Goal: Task Accomplishment & Management: Use online tool/utility

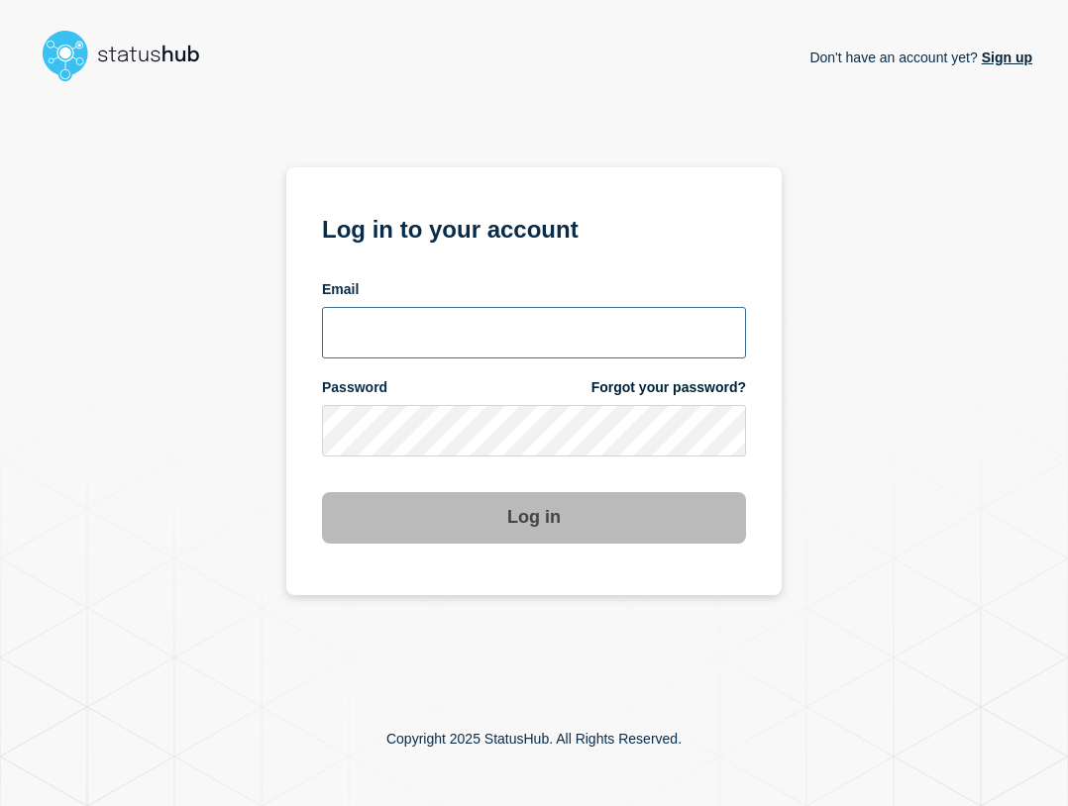
type input "[EMAIL_ADDRESS][PERSON_NAME][DOMAIN_NAME]"
click at [548, 321] on input "[EMAIL_ADDRESS][PERSON_NAME][DOMAIN_NAME]" at bounding box center [534, 333] width 424 height 52
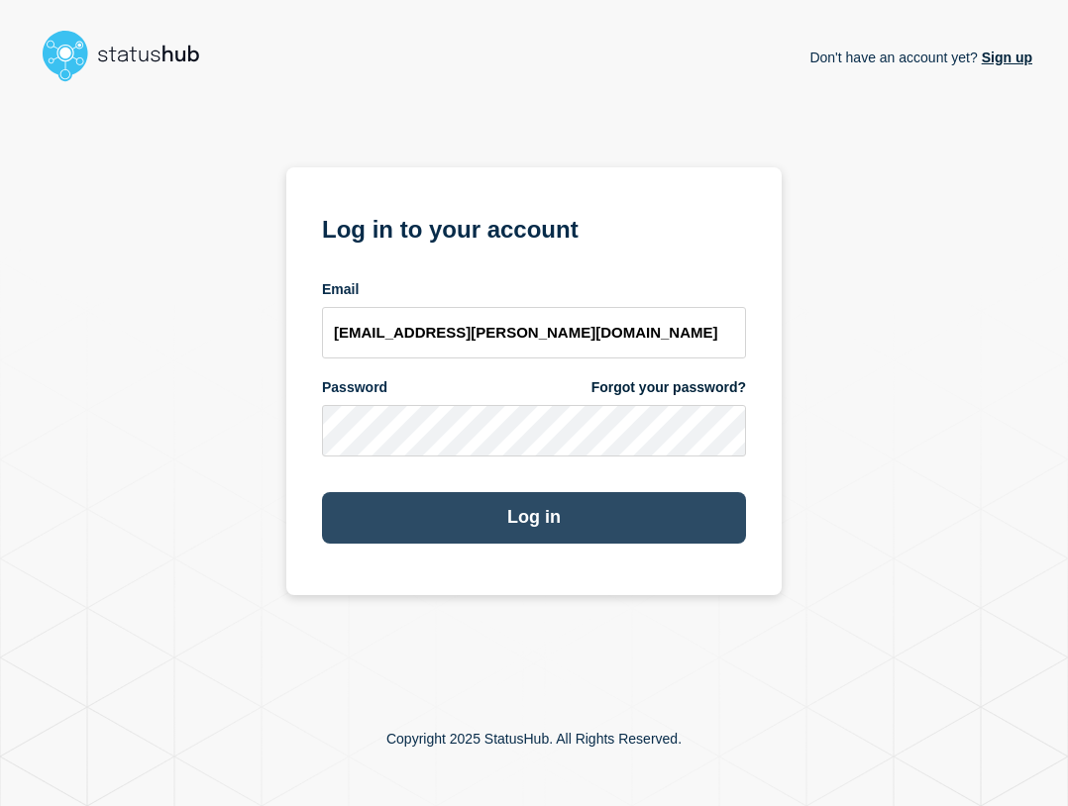
click at [618, 525] on button "Log in" at bounding box center [534, 518] width 424 height 52
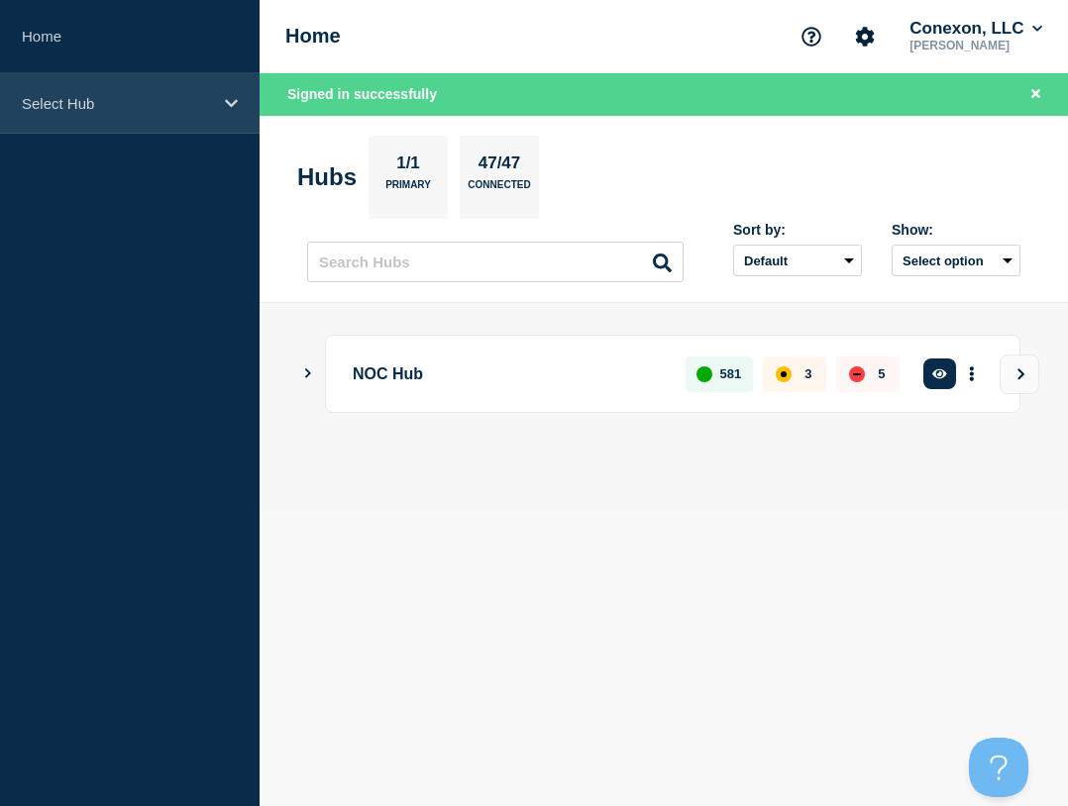
click at [206, 83] on div "Select Hub" at bounding box center [130, 103] width 260 height 60
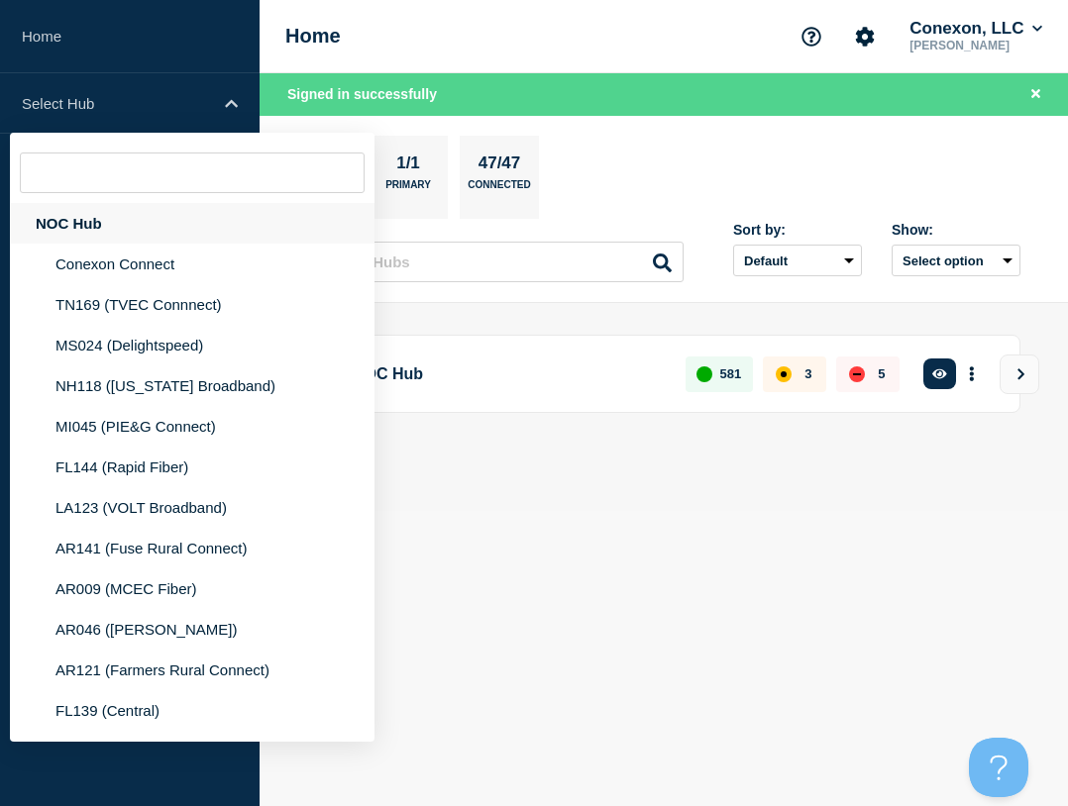
click at [126, 229] on div "NOC Hub" at bounding box center [192, 223] width 365 height 41
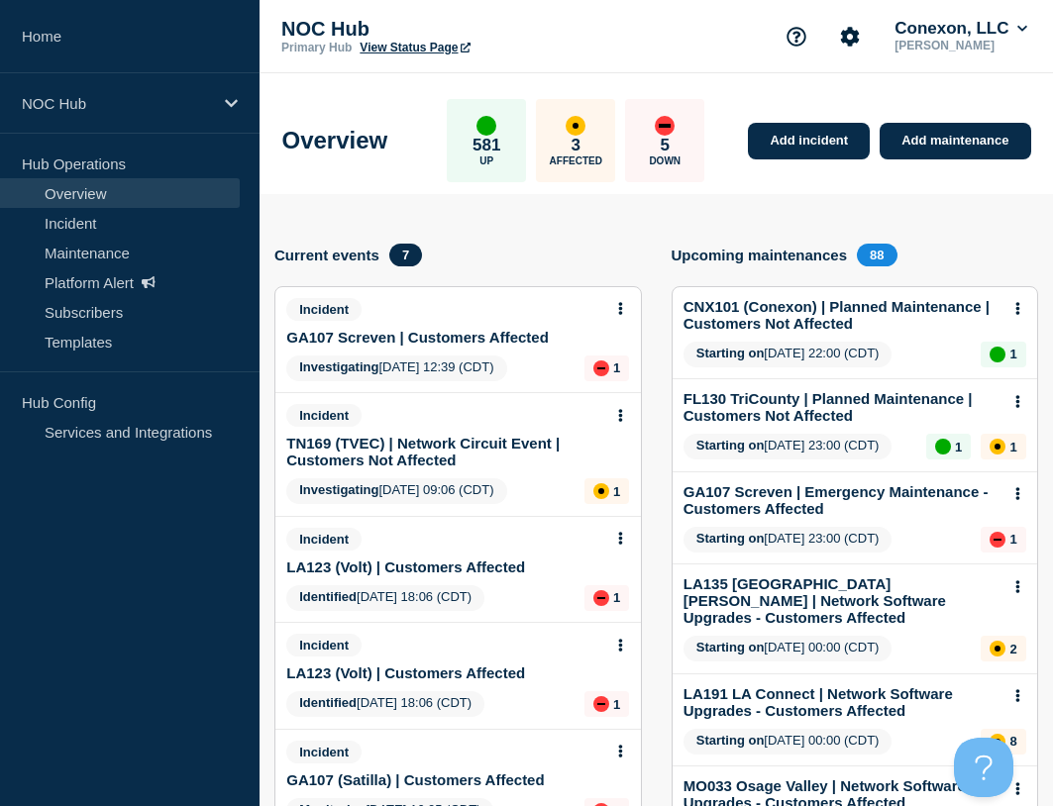
click at [414, 331] on link "GA107 Screven | Customers Affected" at bounding box center [417, 337] width 263 height 17
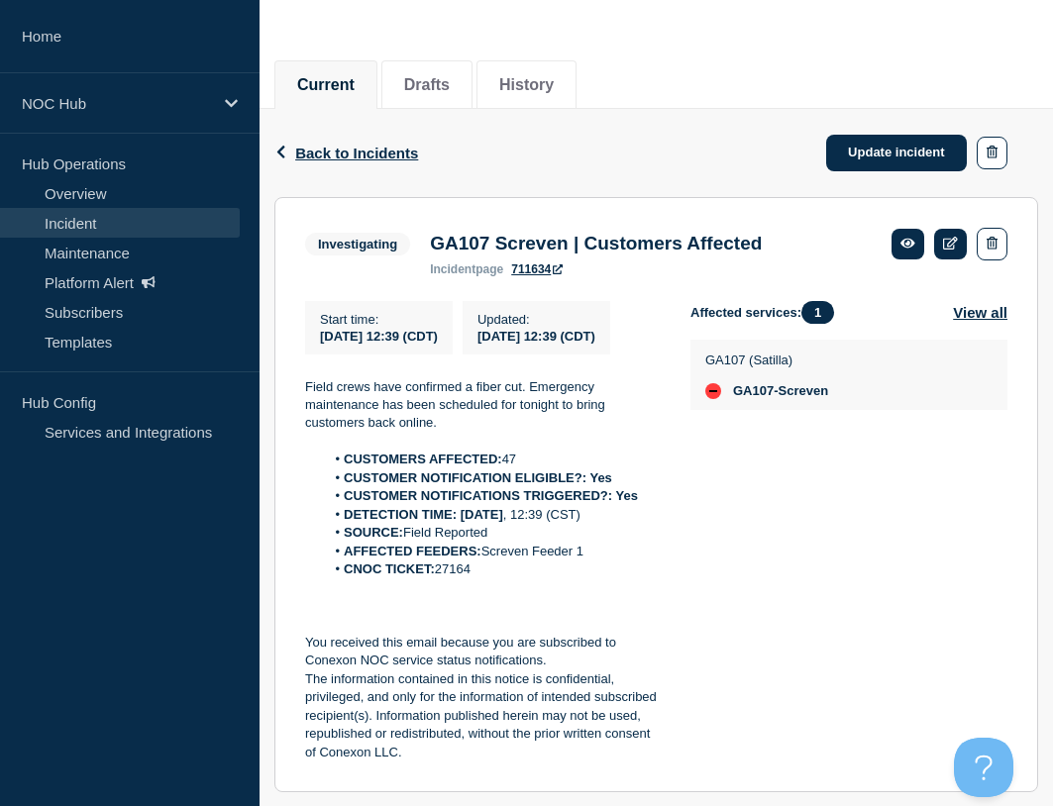
scroll to position [269, 0]
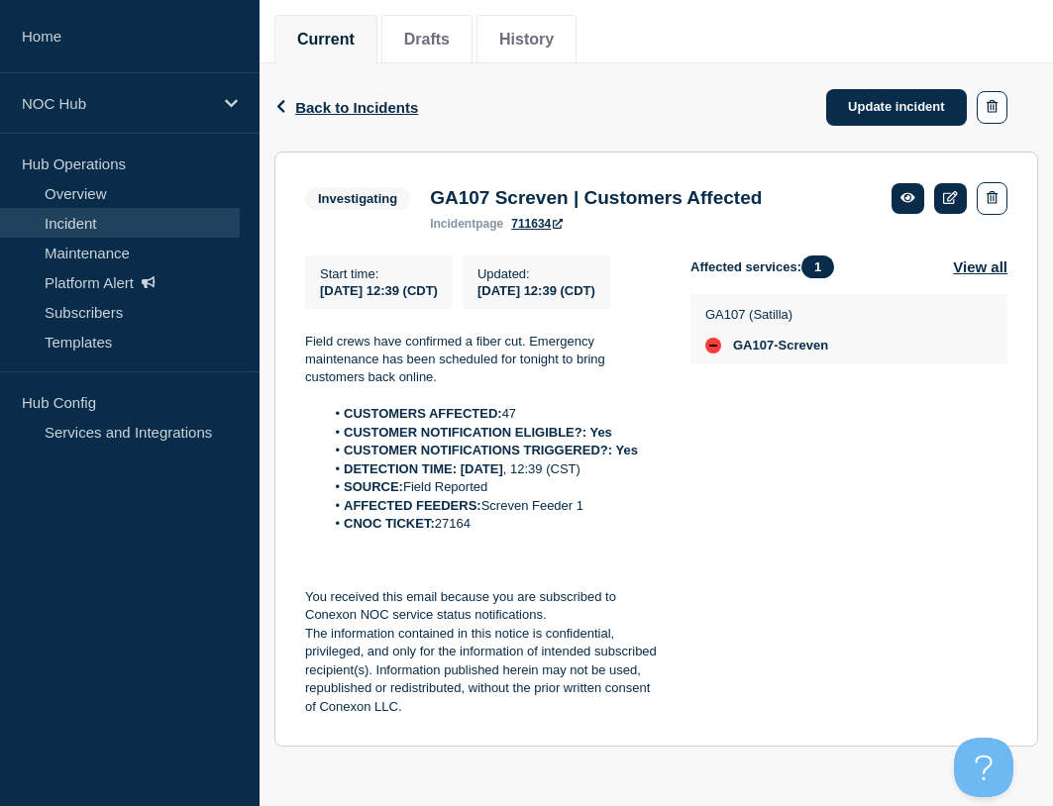
drag, startPoint x: 496, startPoint y: 523, endPoint x: 338, endPoint y: 399, distance: 201.2
click at [338, 399] on div "Field crews have confirmed a fiber cut. Emergency maintenance has been schedule…" at bounding box center [482, 525] width 354 height 384
copy div "CUSTOMERS AFFECTED: 47 CUSTOMER NOTIFICATION ELIGIBLE?: Yes CUSTOMER NOTIFICATI…"
click at [861, 91] on link "Update incident" at bounding box center [896, 107] width 141 height 37
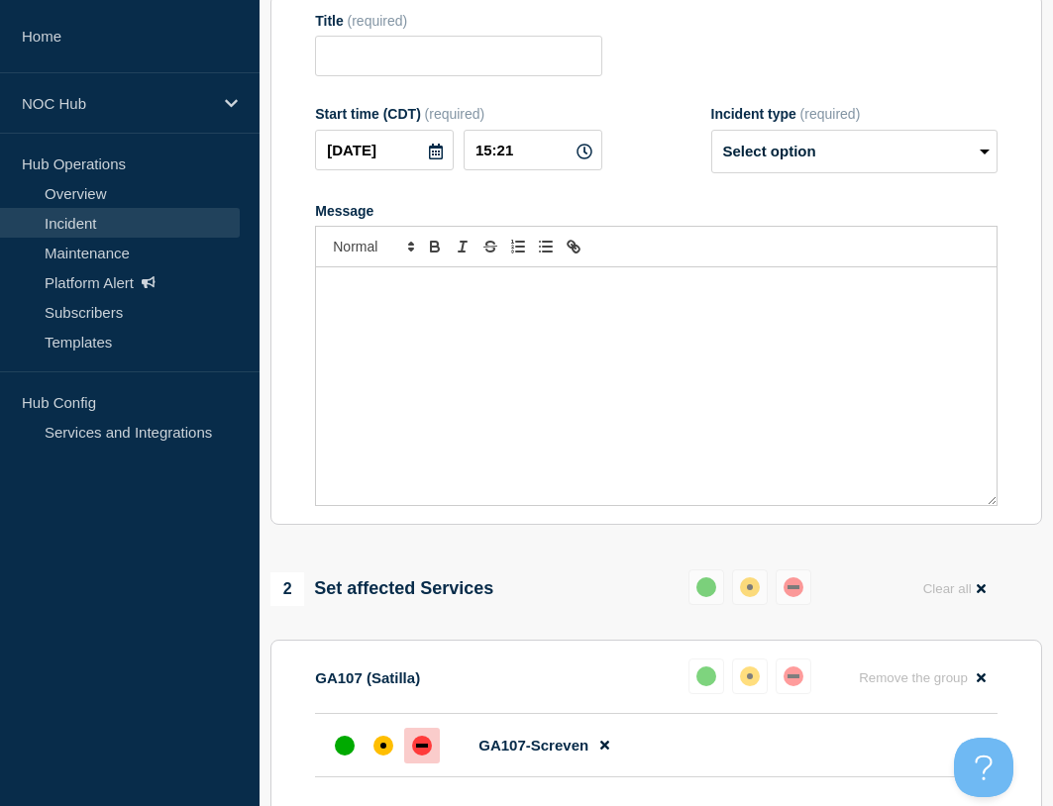
type input "GA107 Screven | Customers Affected"
click at [869, 168] on select "Select option Investigating Identified Monitoring Resolved" at bounding box center [854, 152] width 286 height 44
click at [711, 139] on select "Select option Investigating Identified Monitoring Resolved" at bounding box center [854, 152] width 286 height 44
drag, startPoint x: 852, startPoint y: 166, endPoint x: 851, endPoint y: 182, distance: 15.9
click at [852, 166] on select "Select option Investigating Identified Monitoring Resolved" at bounding box center [854, 152] width 286 height 44
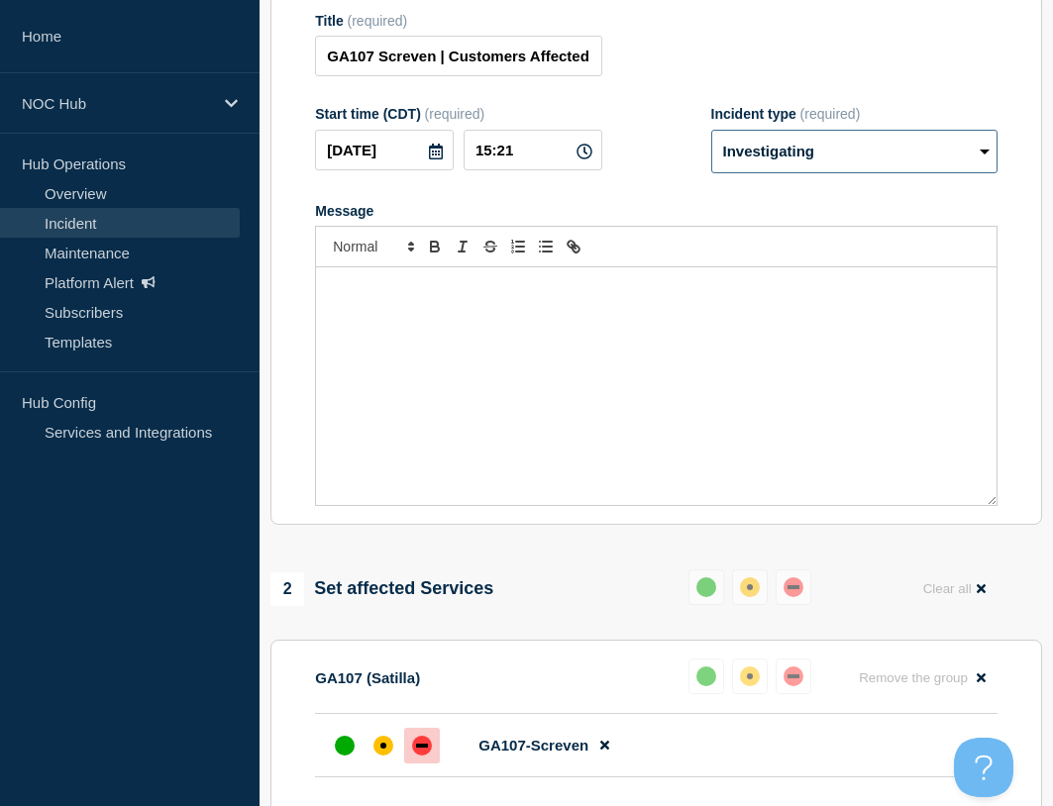
select select "identified"
click at [711, 139] on select "Select option Investigating Identified Monitoring Resolved" at bounding box center [854, 152] width 286 height 44
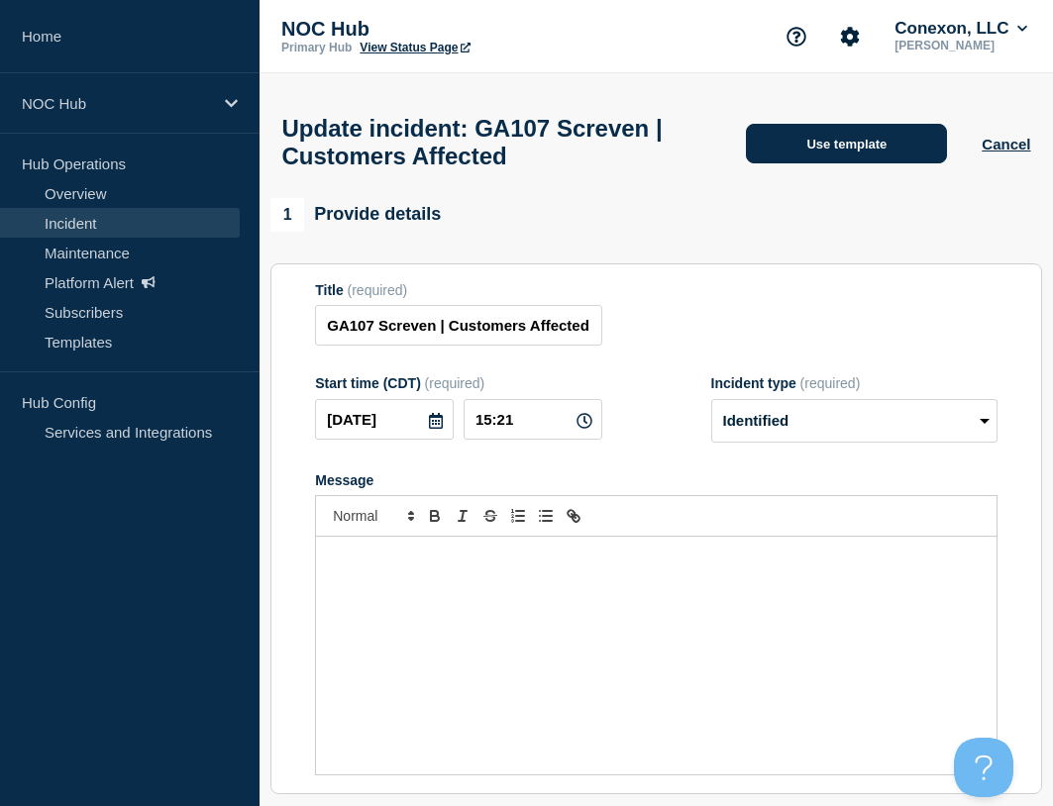
click at [835, 161] on button "Use template" at bounding box center [846, 144] width 201 height 40
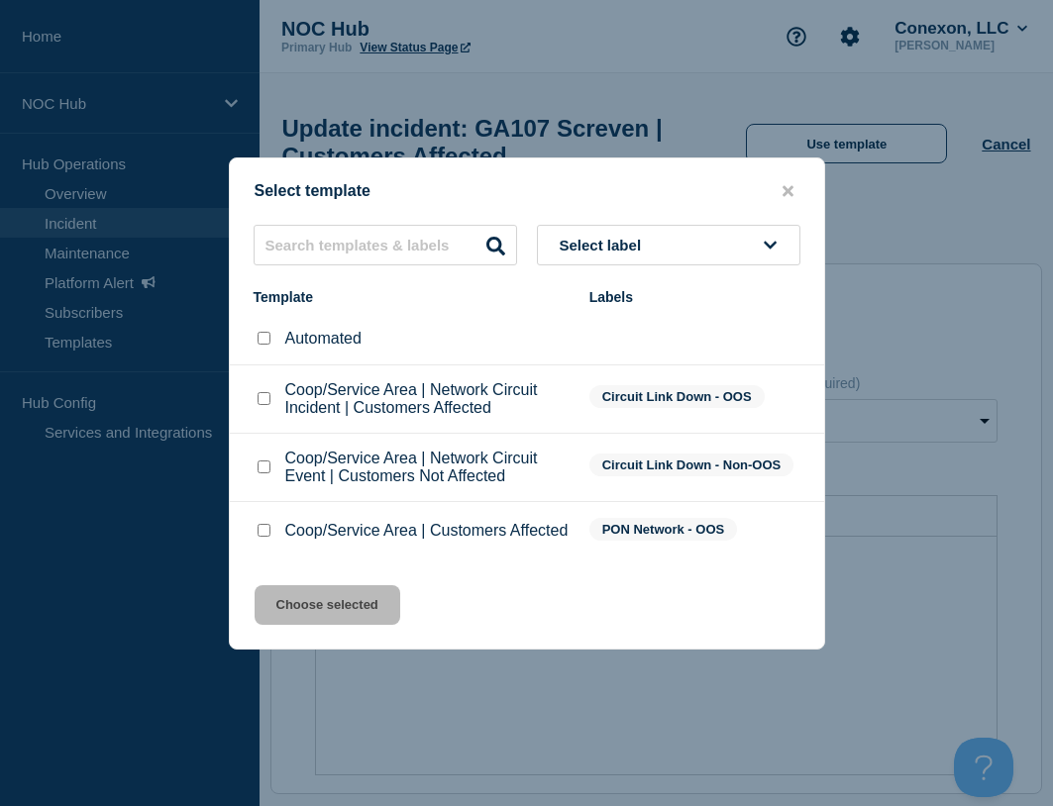
click at [266, 535] on input "Coop/Service Area | Customers Affected checkbox" at bounding box center [264, 530] width 13 height 13
checkbox input "true"
click at [342, 598] on button "Choose selected" at bounding box center [328, 606] width 146 height 40
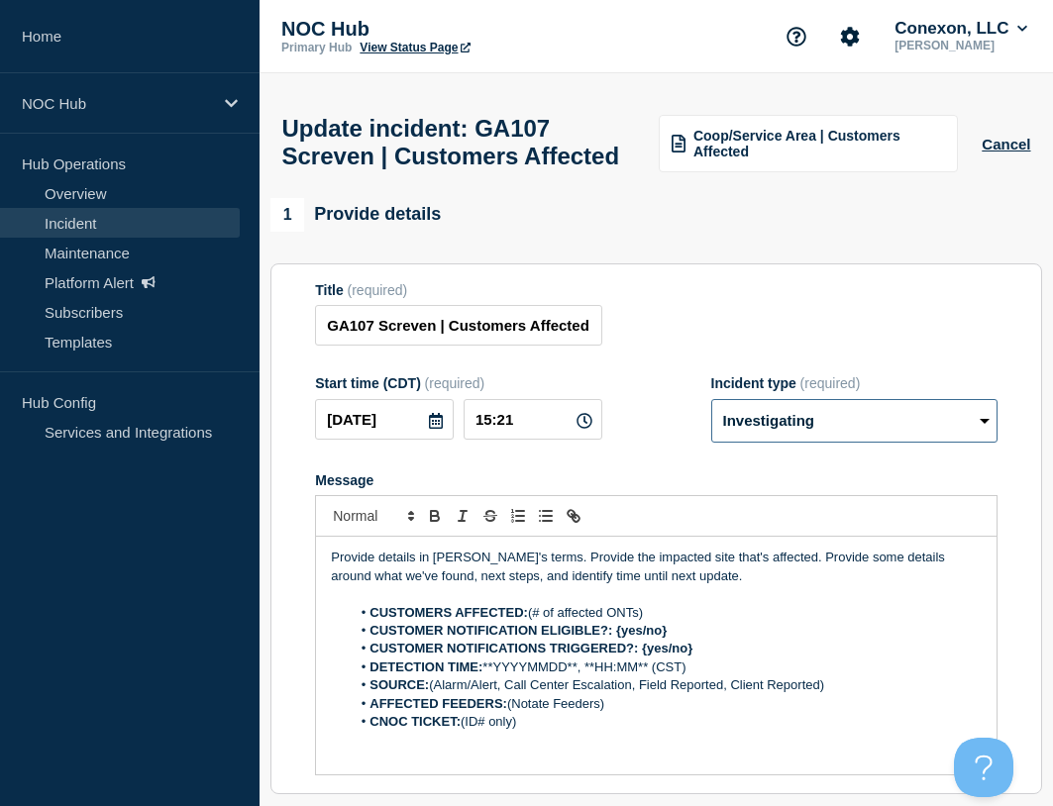
click at [832, 443] on select "Select option Investigating Identified Monitoring Resolved" at bounding box center [854, 421] width 286 height 44
select select "identified"
click at [711, 441] on select "Select option Investigating Identified Monitoring Resolved" at bounding box center [854, 421] width 286 height 44
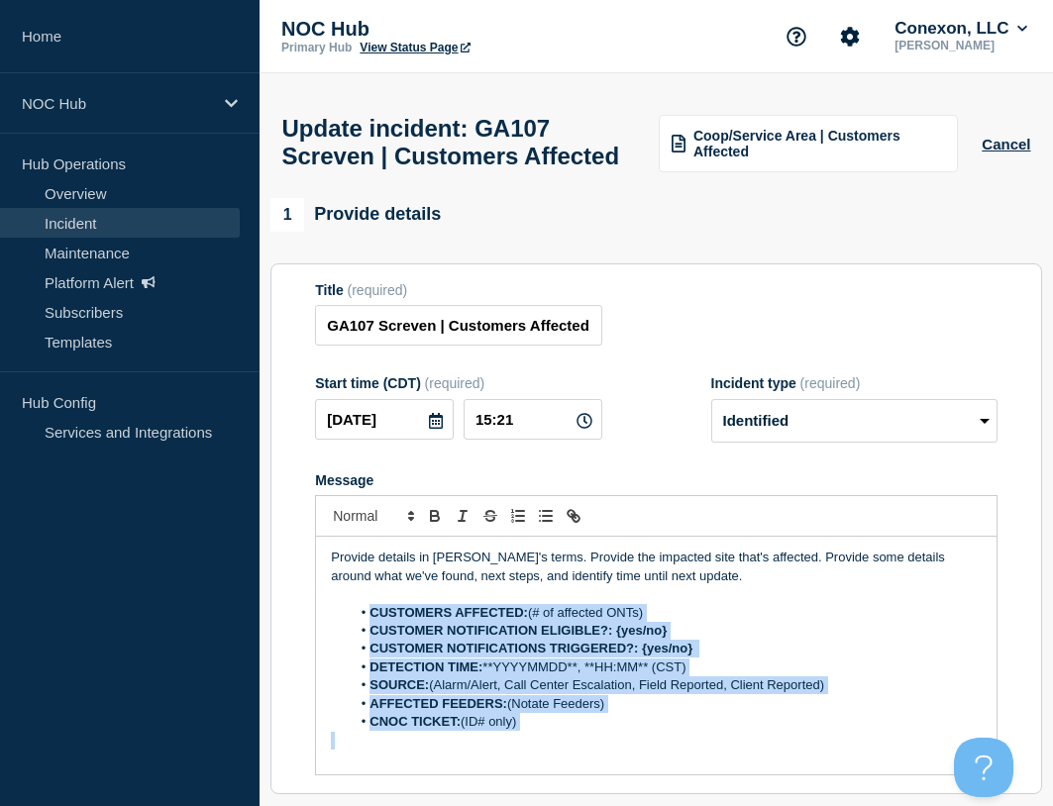
drag, startPoint x: 605, startPoint y: 781, endPoint x: 351, endPoint y: 646, distance: 288.1
click at [351, 646] on div "Provide details in laymen's terms. Provide the impacted site that's affected. P…" at bounding box center [656, 656] width 681 height 238
copy ol "CUSTOMERS AFFECTED: (# of affected ONTs) CUSTOMER NOTIFICATION ELIGIBLE?: {yes/…"
click at [545, 731] on li "CNOC TICKET: (ID# only)" at bounding box center [666, 722] width 631 height 18
drag, startPoint x: 548, startPoint y: 772, endPoint x: 335, endPoint y: 639, distance: 251.0
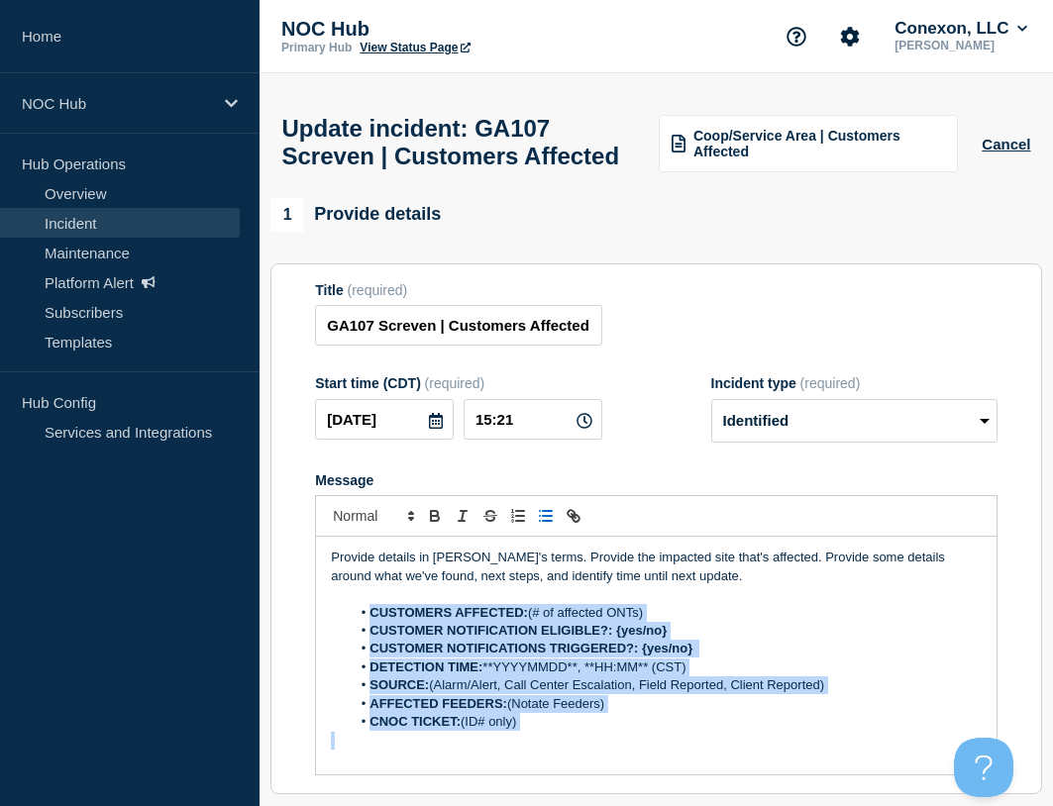
click at [335, 639] on div "Provide details in laymen's terms. Provide the impacted site that's affected. P…" at bounding box center [656, 656] width 681 height 238
copy div "CUSTOMERS AFFECTED: (# of affected ONTs) CUSTOMER NOTIFICATION ELIGIBLE?: {yes/…"
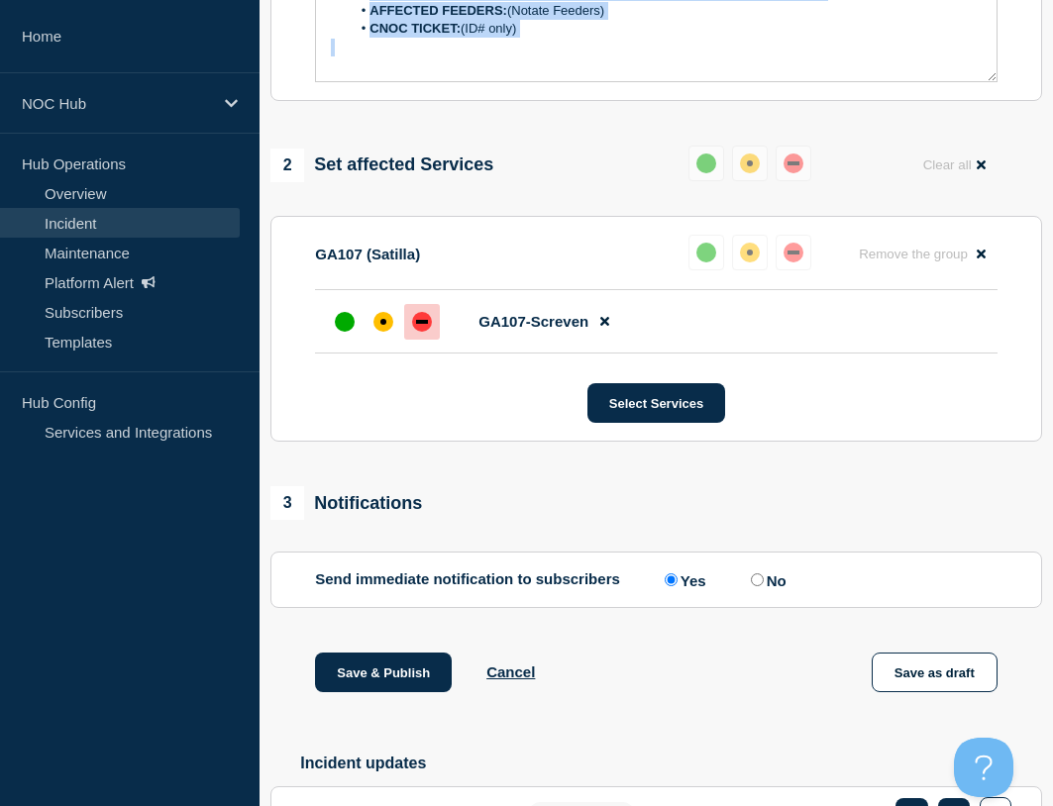
scroll to position [868, 0]
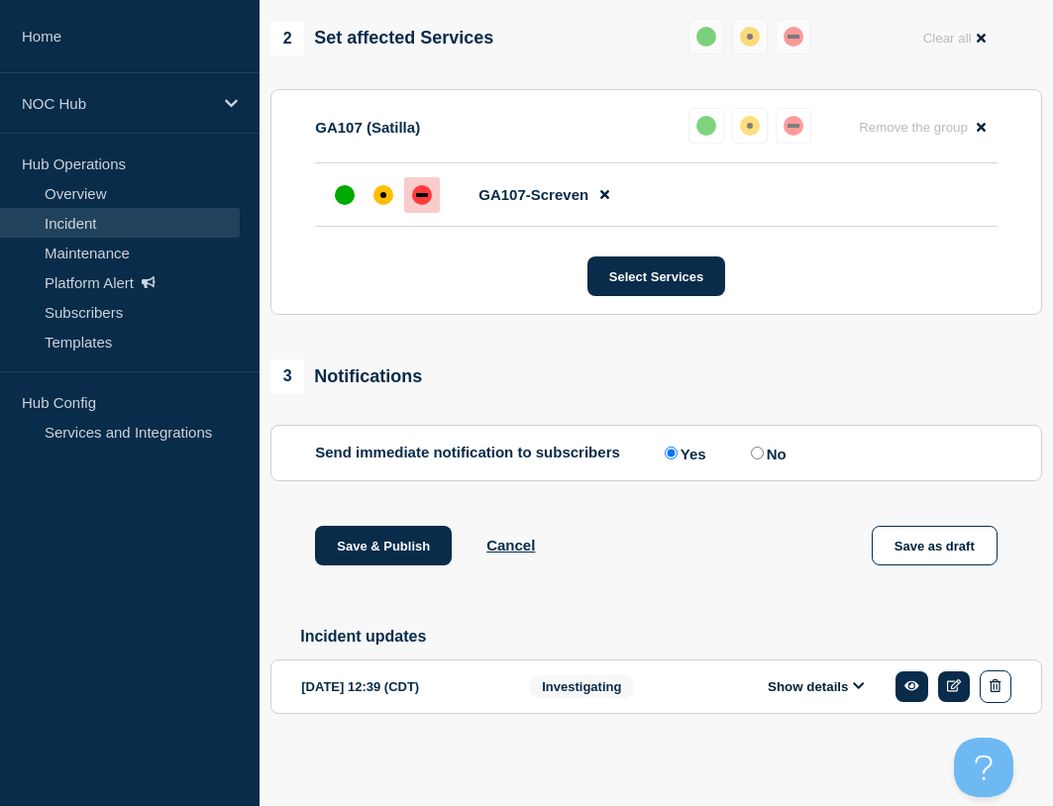
drag, startPoint x: 805, startPoint y: 684, endPoint x: 796, endPoint y: 685, distance: 10.0
click at [806, 684] on button "Show details" at bounding box center [816, 687] width 109 height 17
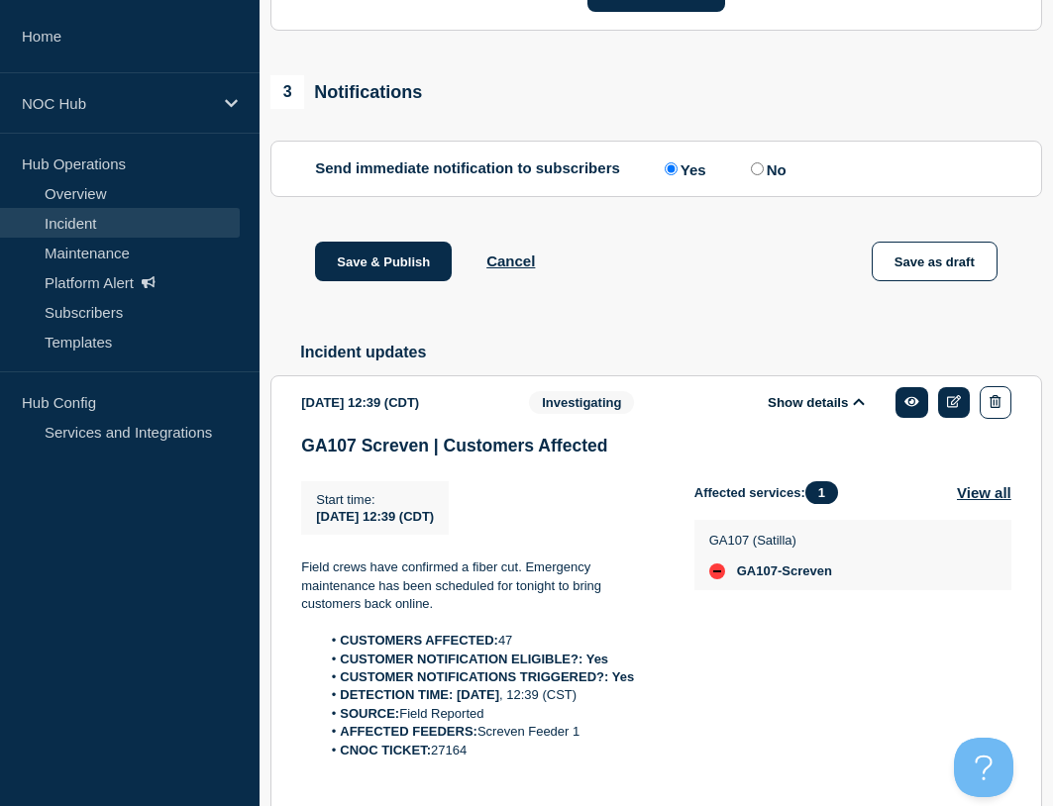
scroll to position [1264, 0]
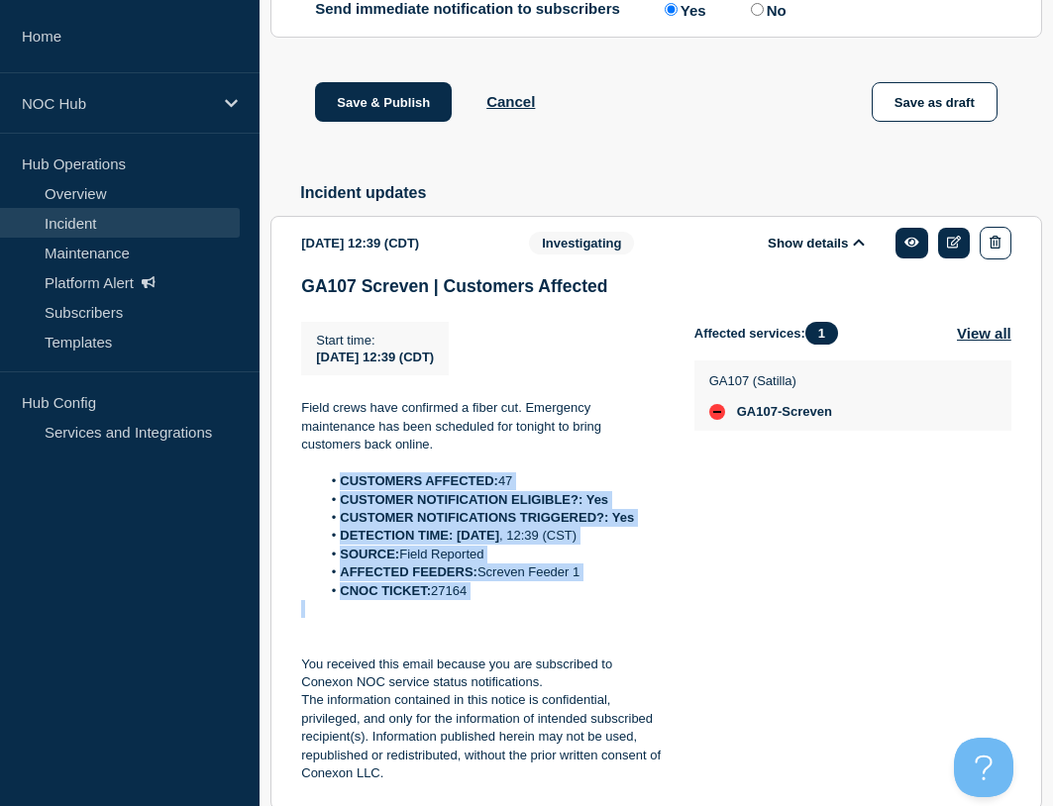
drag, startPoint x: 535, startPoint y: 655, endPoint x: 335, endPoint y: 540, distance: 230.8
click at [335, 540] on div "Field crews have confirmed a fiber cut. Emergency maintenance has been schedule…" at bounding box center [482, 591] width 362 height 384
copy ol "CUSTOMERS AFFECTED: 47 CUSTOMER NOTIFICATION ELIGIBLE?: Yes CUSTOMER NOTIFICATI…"
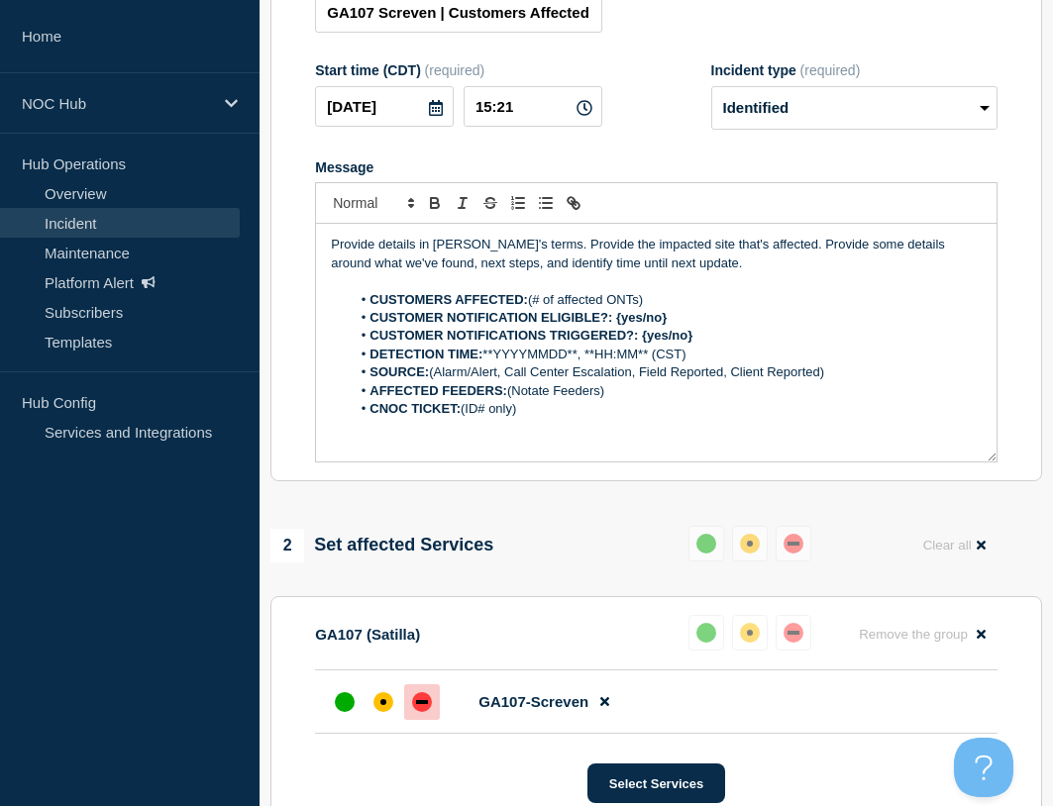
scroll to position [75, 0]
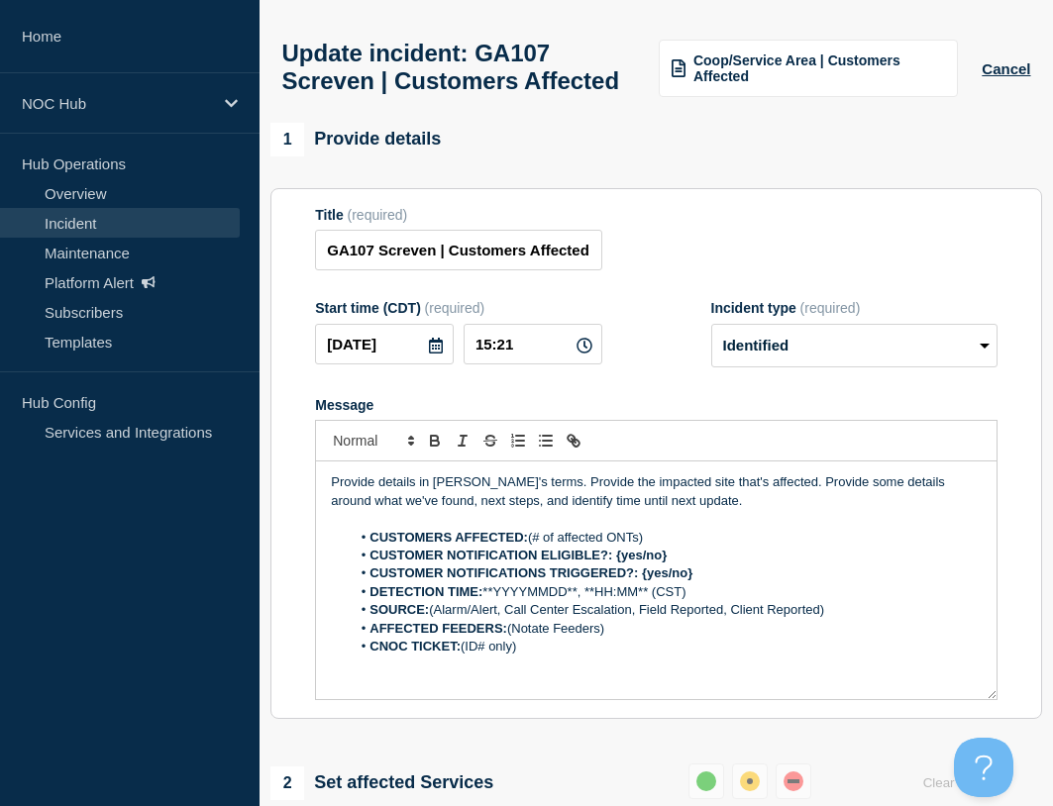
drag, startPoint x: 518, startPoint y: 676, endPoint x: 363, endPoint y: 571, distance: 187.7
click at [363, 571] on ol "CUSTOMERS AFFECTED: (# of affected ONTs) CUSTOMER NOTIFICATION ELIGIBLE?: {yes/…" at bounding box center [656, 593] width 651 height 128
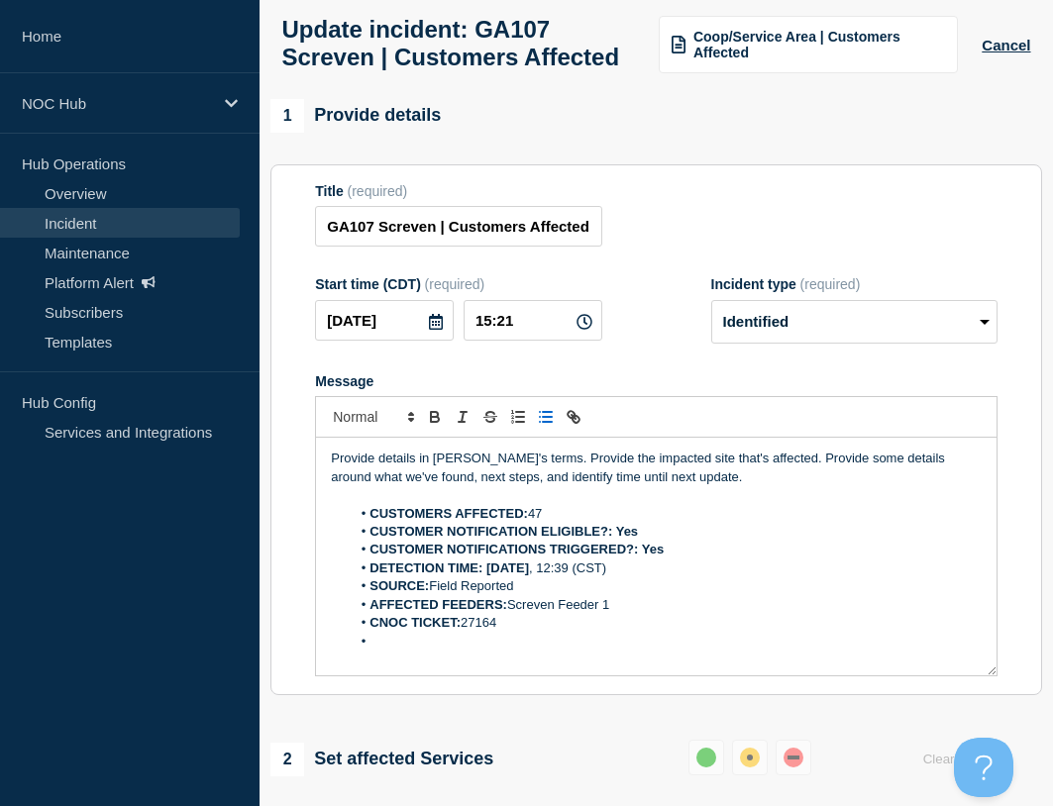
scroll to position [24, 0]
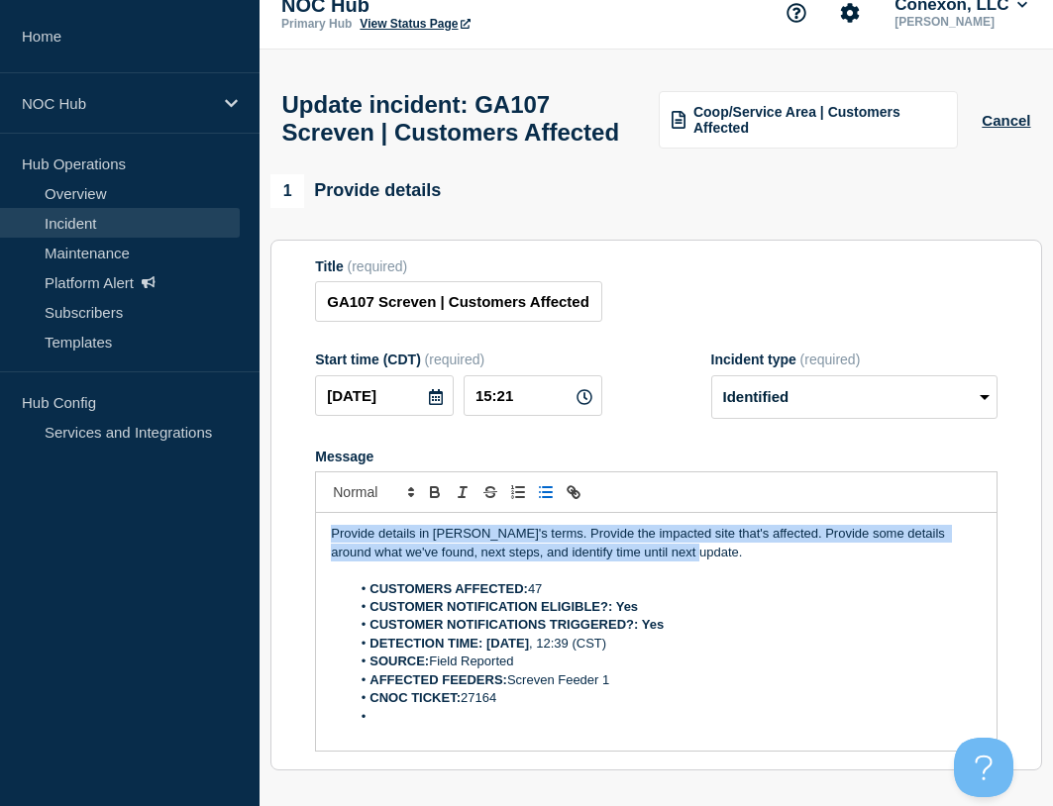
drag, startPoint x: 331, startPoint y: 568, endPoint x: 232, endPoint y: 552, distance: 100.3
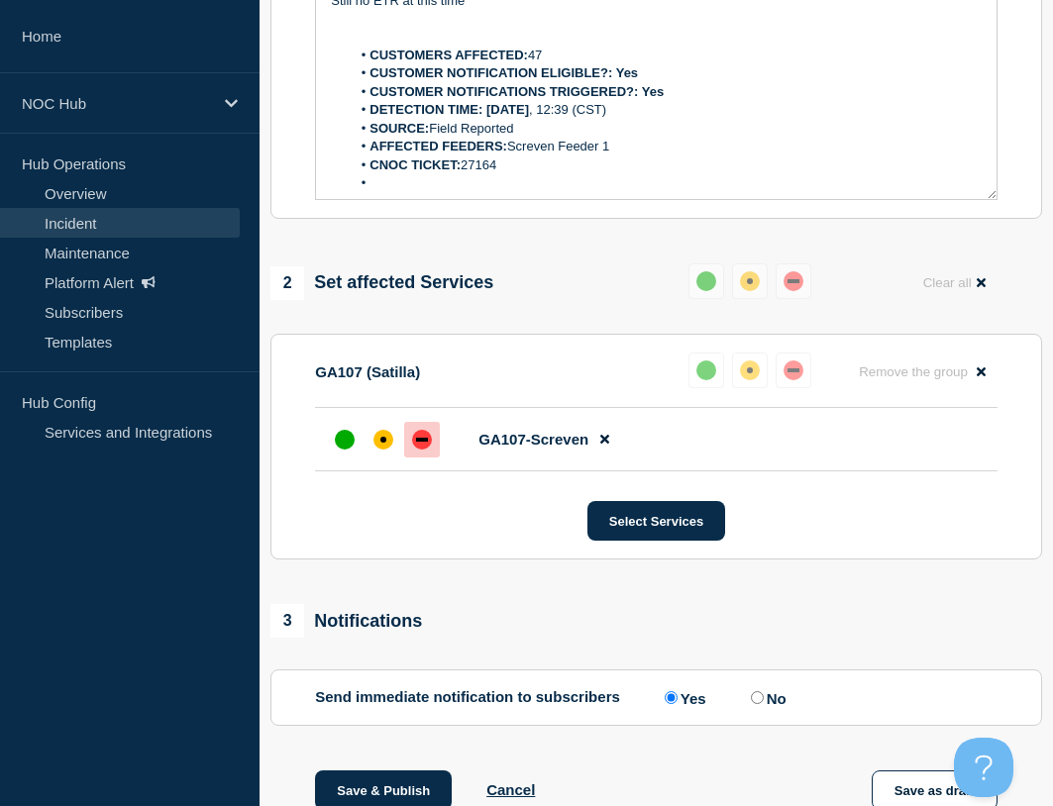
scroll to position [618, 0]
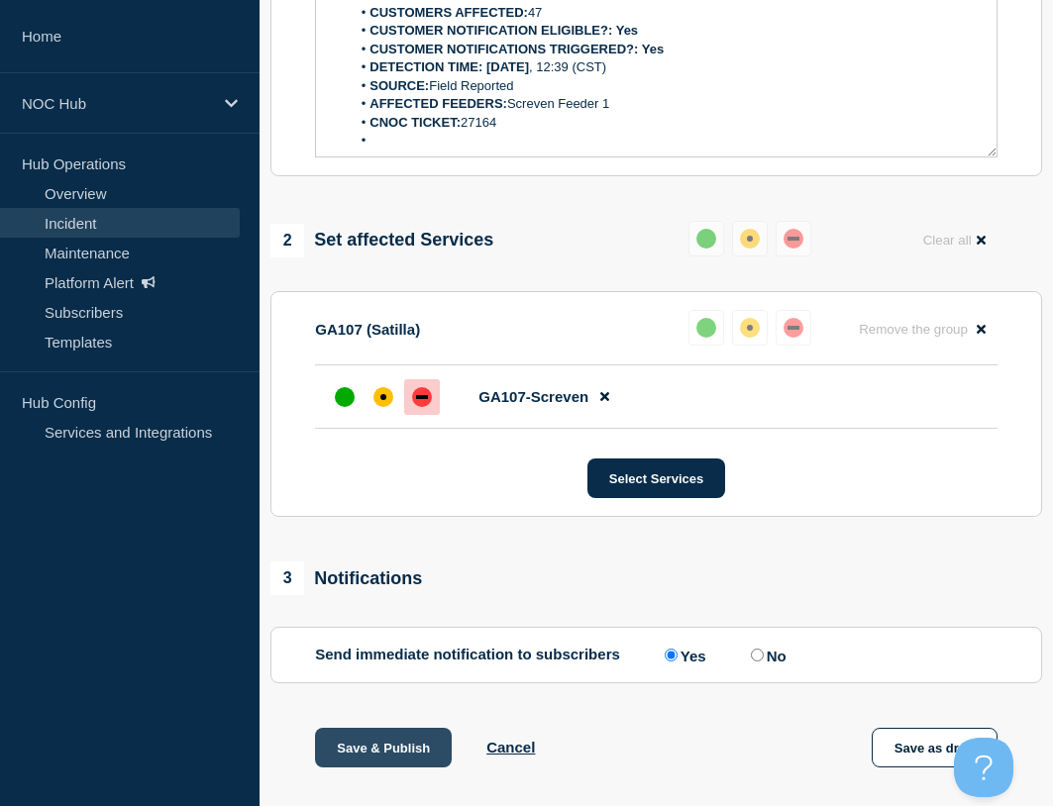
click at [412, 768] on button "Save & Publish" at bounding box center [383, 748] width 137 height 40
